Goal: Information Seeking & Learning: Learn about a topic

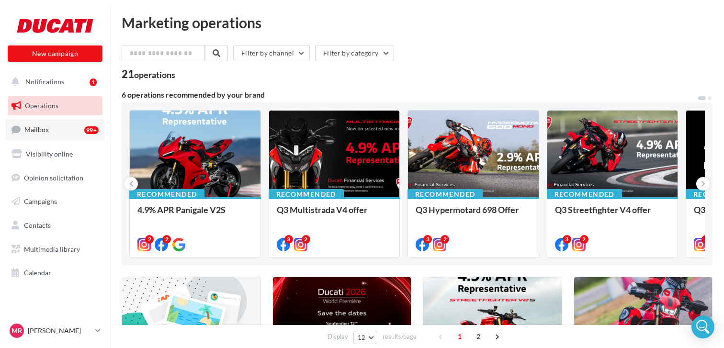
click at [39, 129] on span "Mailbox" at bounding box center [36, 129] width 24 height 8
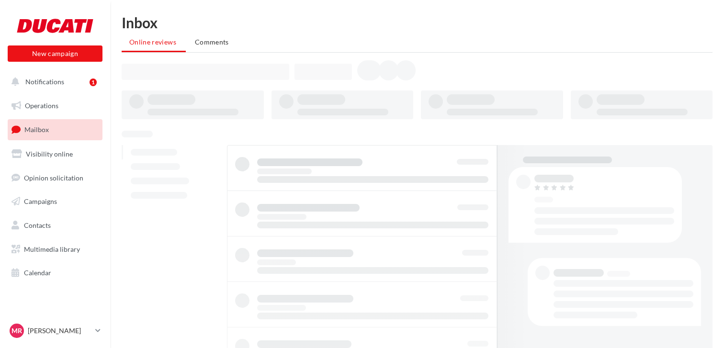
click at [48, 81] on span "Notifications" at bounding box center [44, 82] width 39 height 8
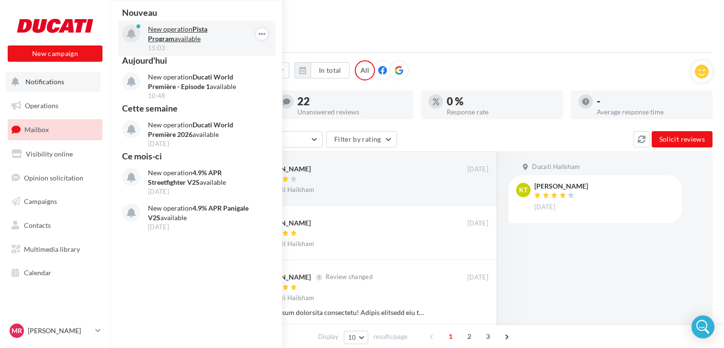
click at [188, 40] on p "New operation Pista Program available" at bounding box center [203, 33] width 111 height 19
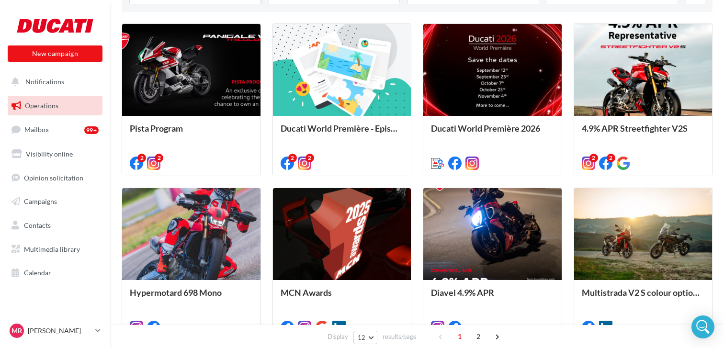
scroll to position [214, 0]
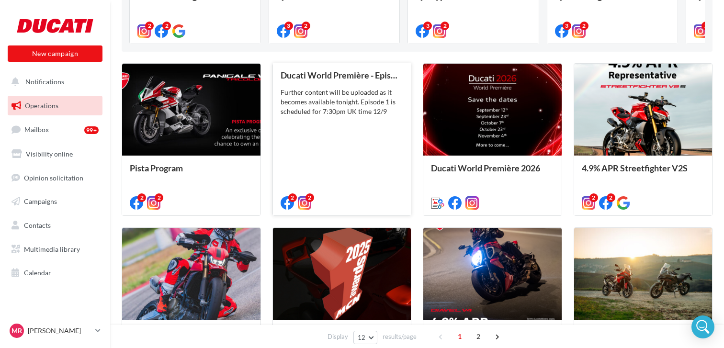
click at [371, 122] on div "Ducati World Première - Episode 1 Further content will be uploaded as it become…" at bounding box center [342, 138] width 123 height 136
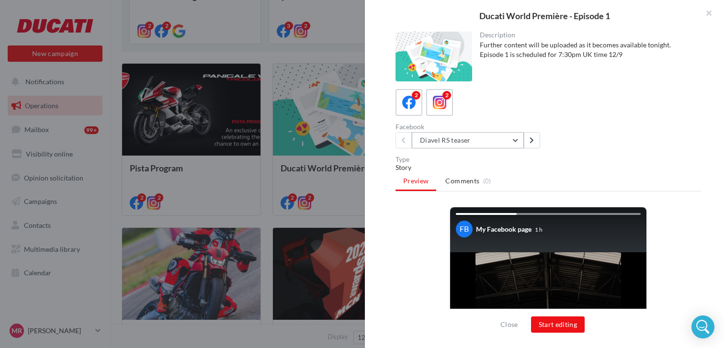
click at [520, 141] on button "Diavel RS teaser" at bounding box center [468, 140] width 112 height 16
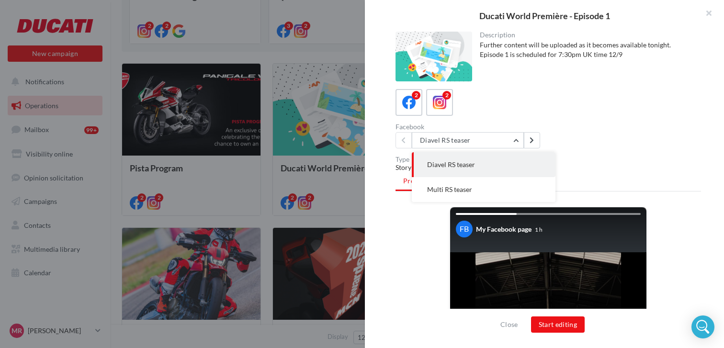
click at [581, 117] on div "2 2 Facebook Diavel RS teaser Diavel RS teaser Multi RS teaser" at bounding box center [549, 118] width 306 height 59
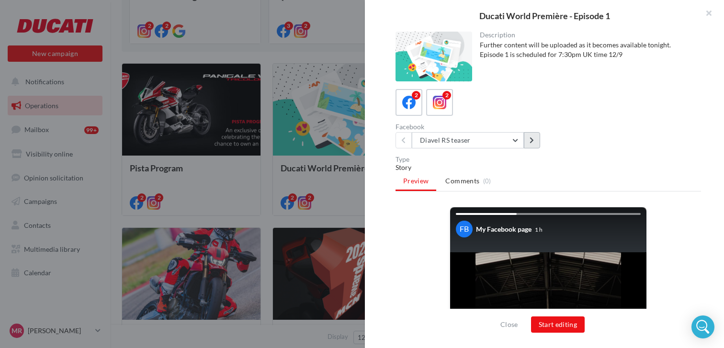
click at [528, 142] on button at bounding box center [532, 140] width 16 height 16
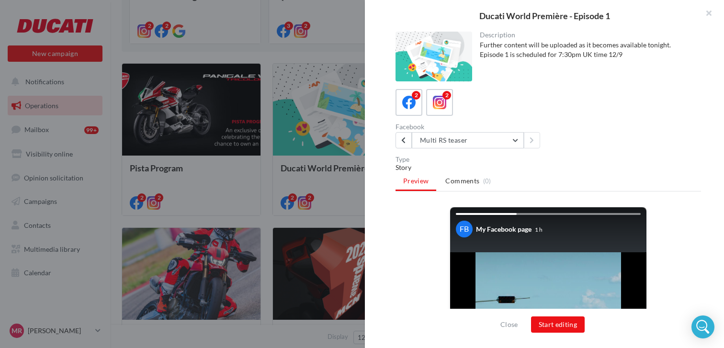
click at [342, 37] on div at bounding box center [362, 174] width 724 height 348
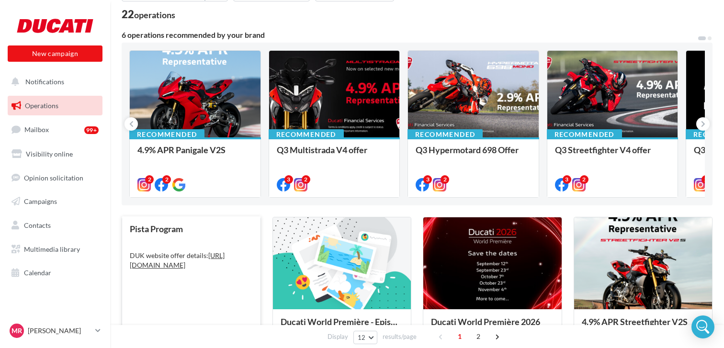
scroll to position [0, 0]
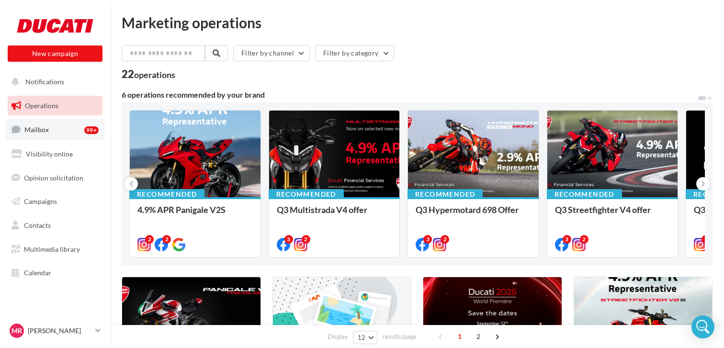
click at [49, 140] on link "Mailbox 99+" at bounding box center [55, 129] width 99 height 21
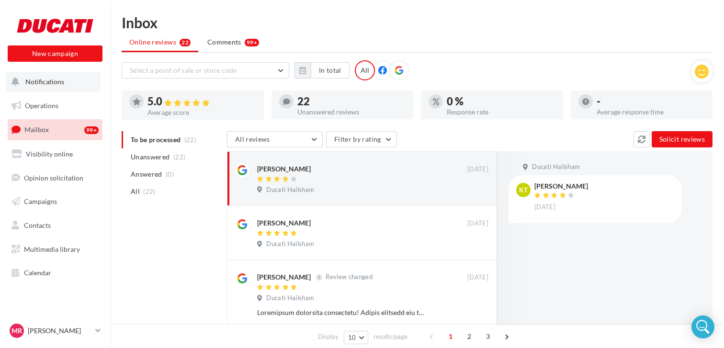
click at [59, 78] on span "Notifications" at bounding box center [44, 82] width 39 height 8
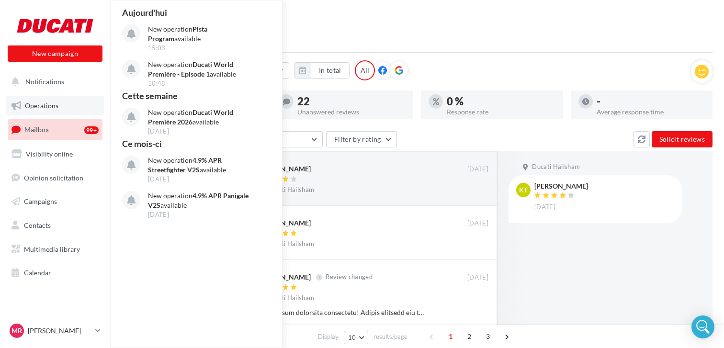
click at [42, 105] on span "Operations" at bounding box center [42, 106] width 34 height 8
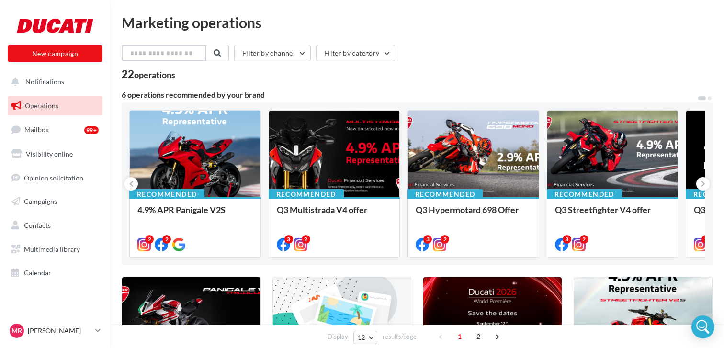
click at [152, 60] on input "text" at bounding box center [164, 53] width 84 height 16
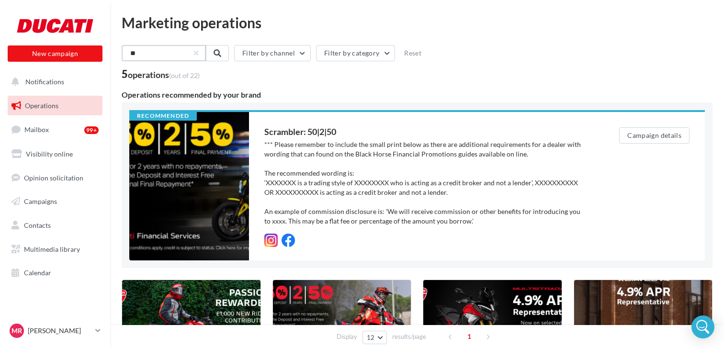
type input "**"
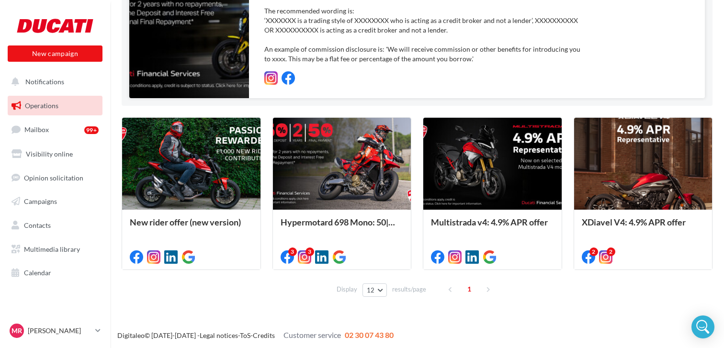
scroll to position [163, 0]
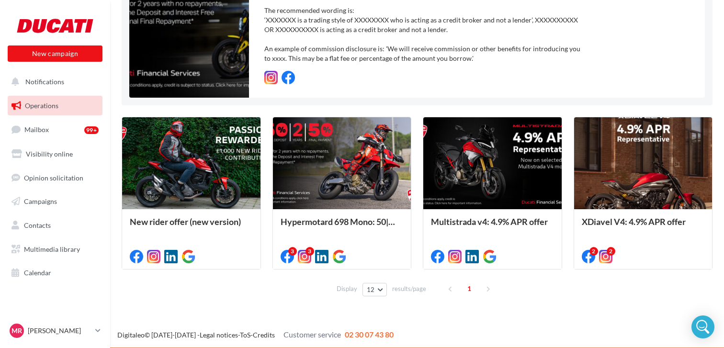
click at [41, 109] on span "Operations" at bounding box center [42, 106] width 34 height 8
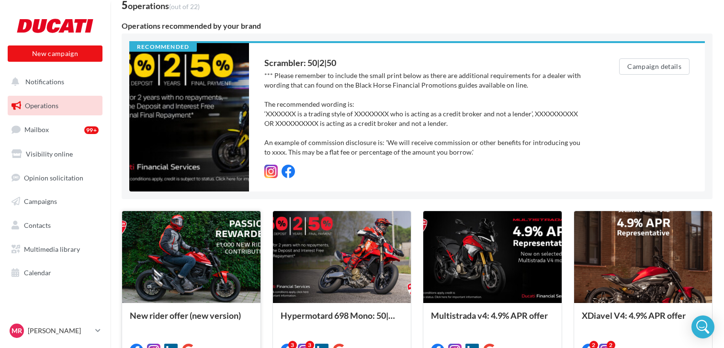
scroll to position [8, 0]
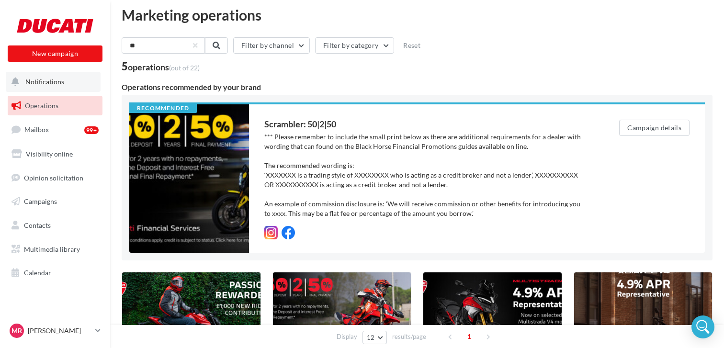
click at [54, 91] on button "Notifications" at bounding box center [53, 82] width 95 height 20
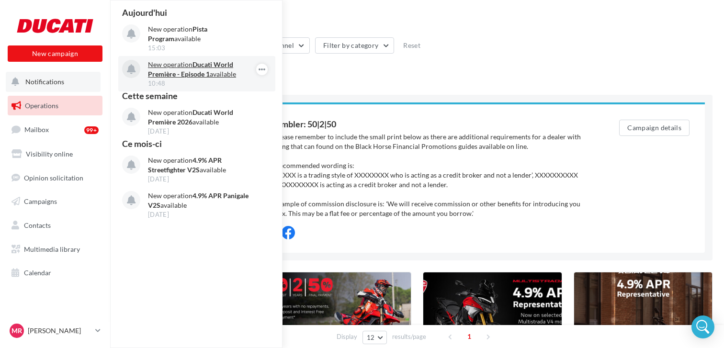
click at [205, 71] on strong "Ducati World Première - Episode 1" at bounding box center [190, 69] width 85 height 18
click at [229, 84] on div "10:48" at bounding box center [203, 83] width 111 height 9
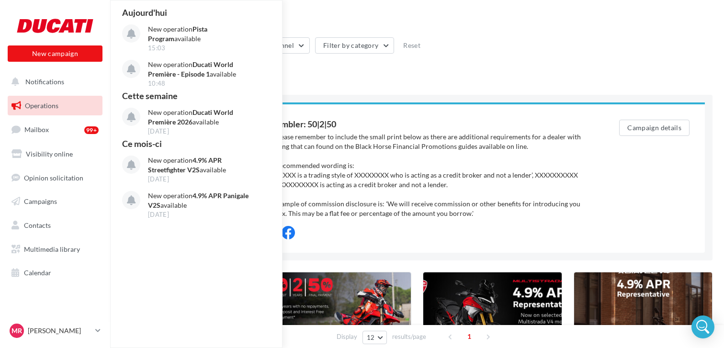
click at [39, 114] on link "Operations" at bounding box center [55, 106] width 99 height 20
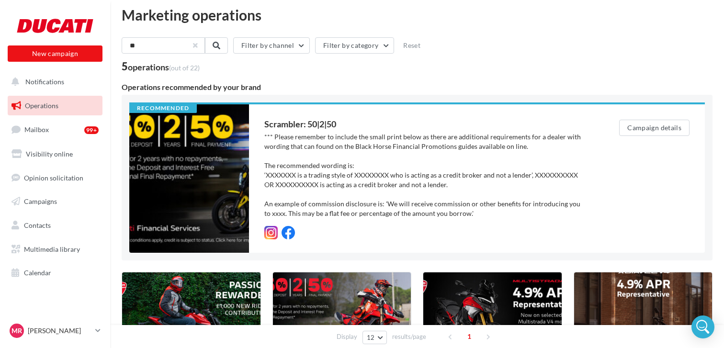
click at [197, 46] on button "button" at bounding box center [195, 46] width 4 height 4
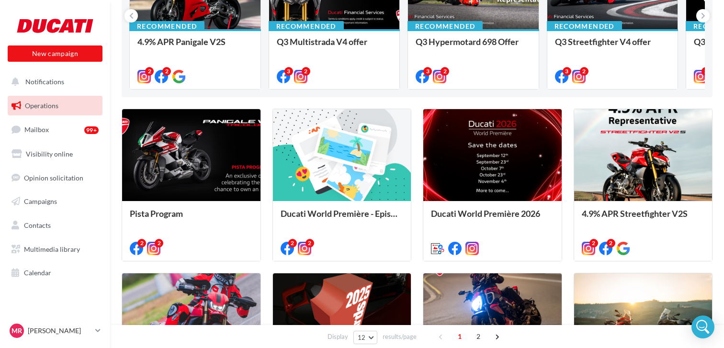
scroll to position [97, 0]
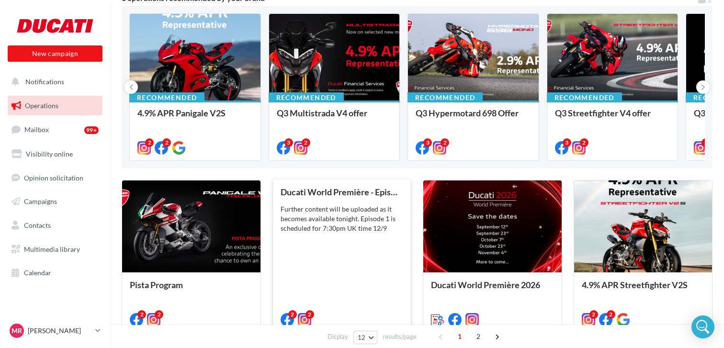
click at [319, 217] on div "Further content will be uploaded as it becomes available tonight. Episode 1 is …" at bounding box center [342, 218] width 123 height 29
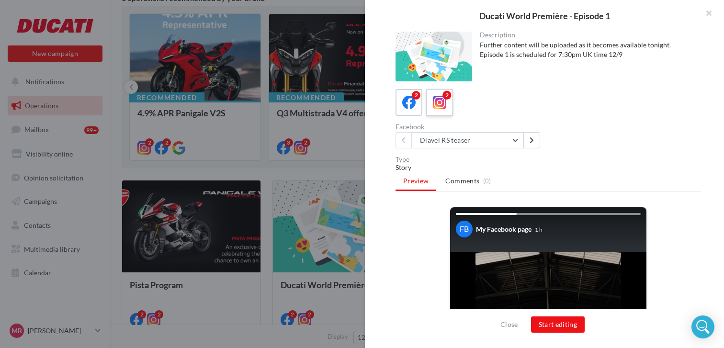
click at [443, 108] on icon at bounding box center [440, 103] width 14 height 14
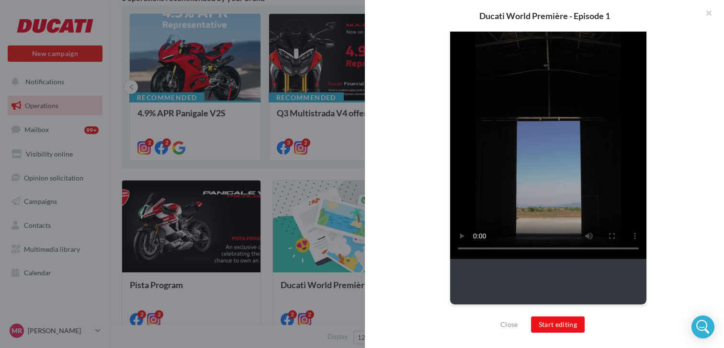
scroll to position [0, 0]
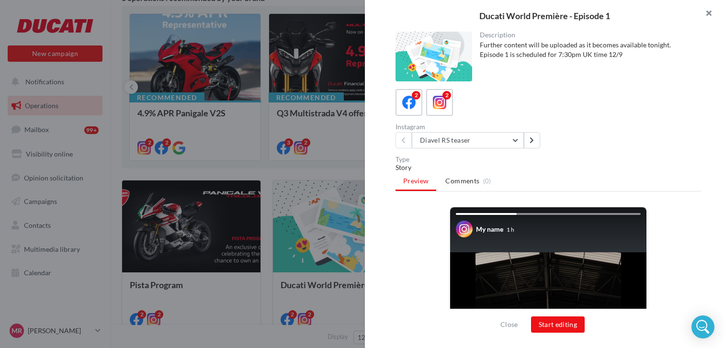
click at [712, 12] on button "button" at bounding box center [705, 14] width 38 height 29
